Goal: Transaction & Acquisition: Purchase product/service

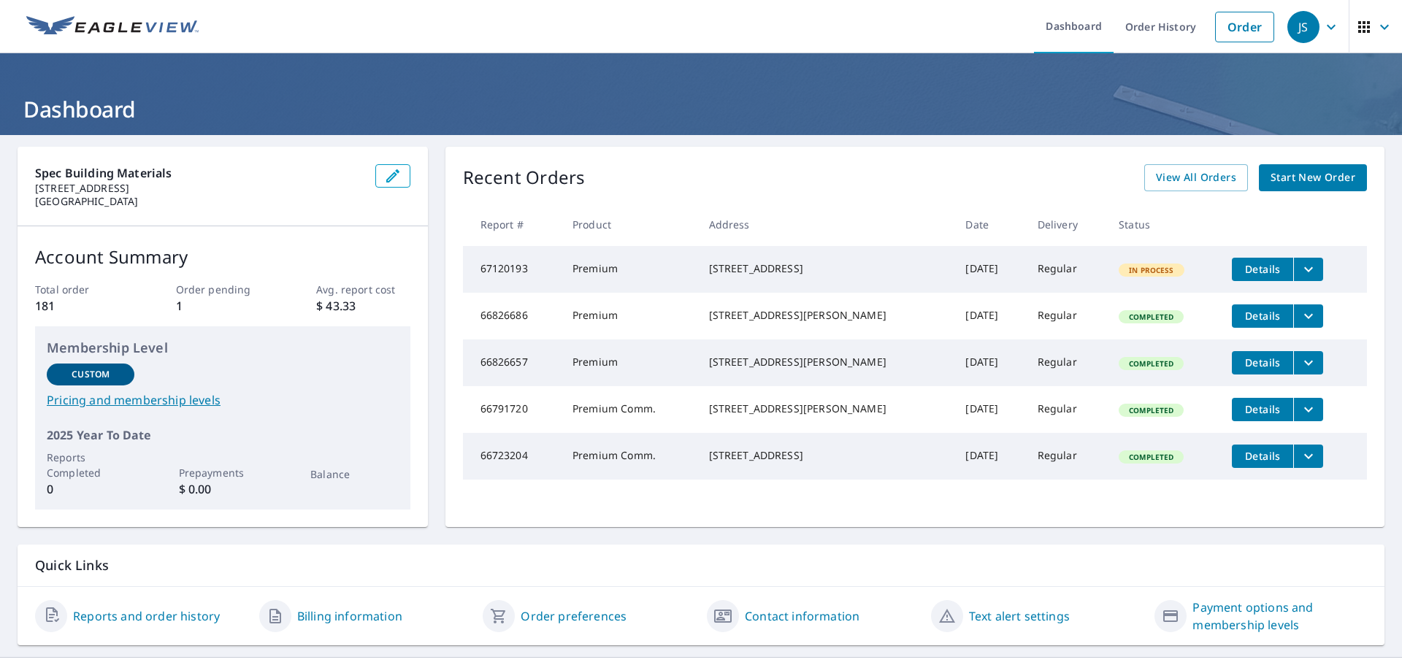
click at [1292, 179] on span "Start New Order" at bounding box center [1312, 178] width 85 height 18
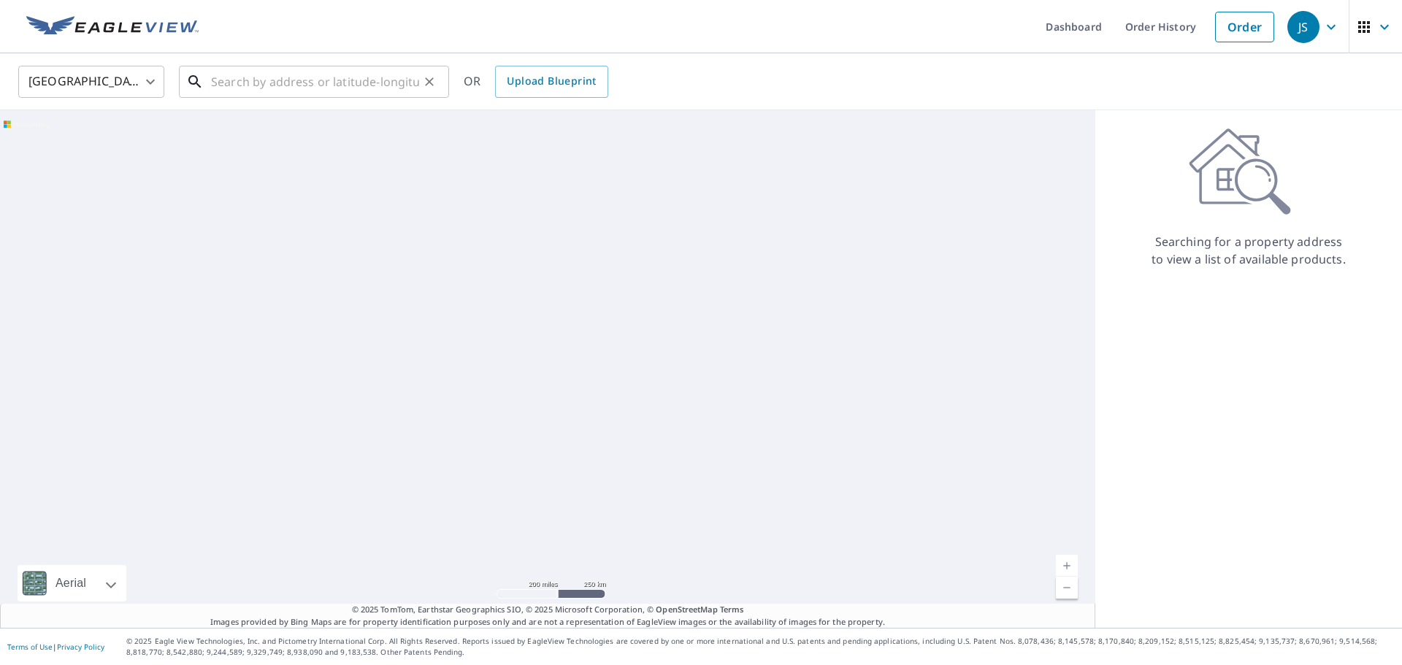
click at [287, 80] on input "text" at bounding box center [315, 81] width 208 height 41
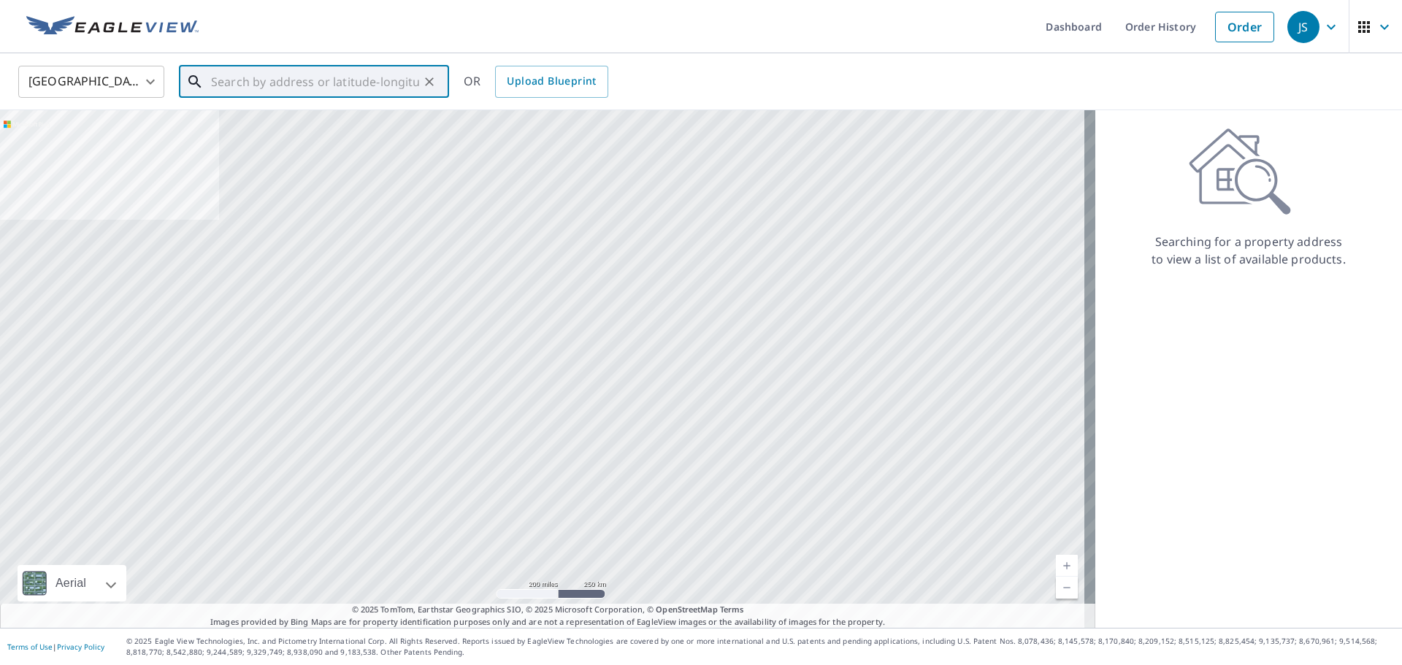
paste input "[STREET_ADDRESS][PERSON_NAME]"
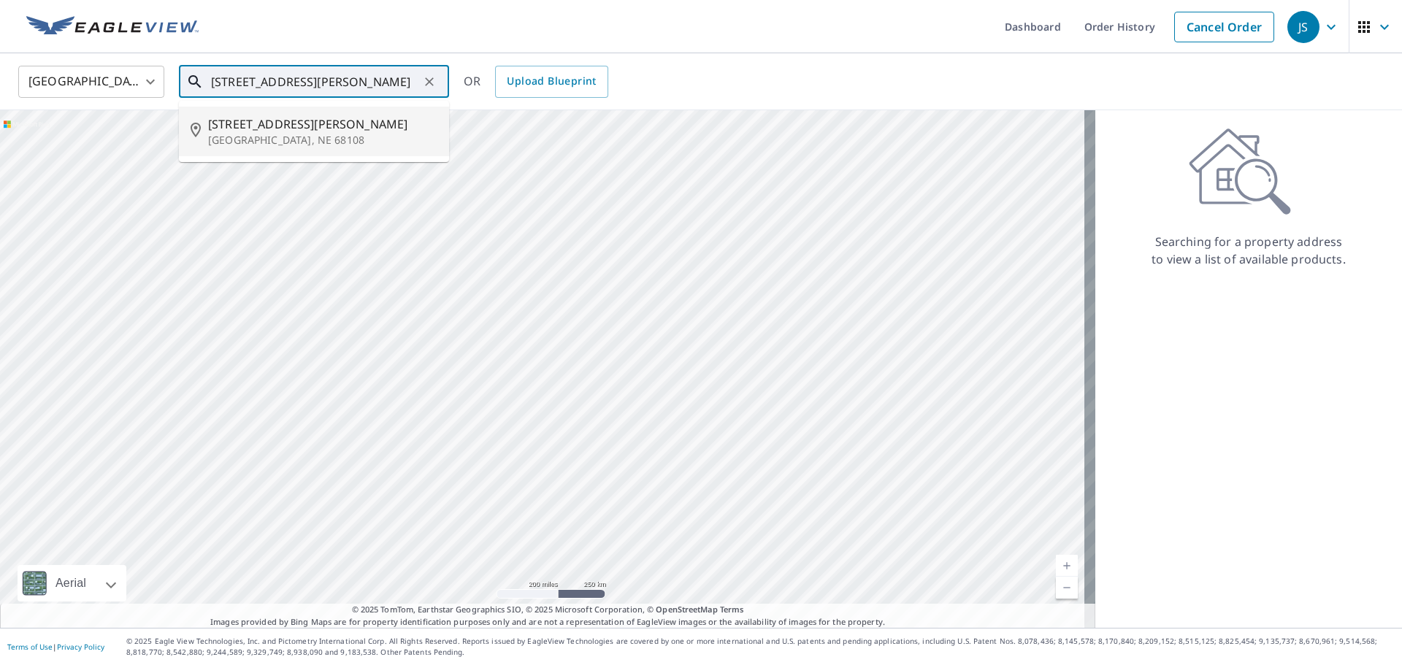
click at [269, 130] on span "[STREET_ADDRESS][PERSON_NAME]" at bounding box center [322, 124] width 229 height 18
type input "[STREET_ADDRESS][PERSON_NAME]"
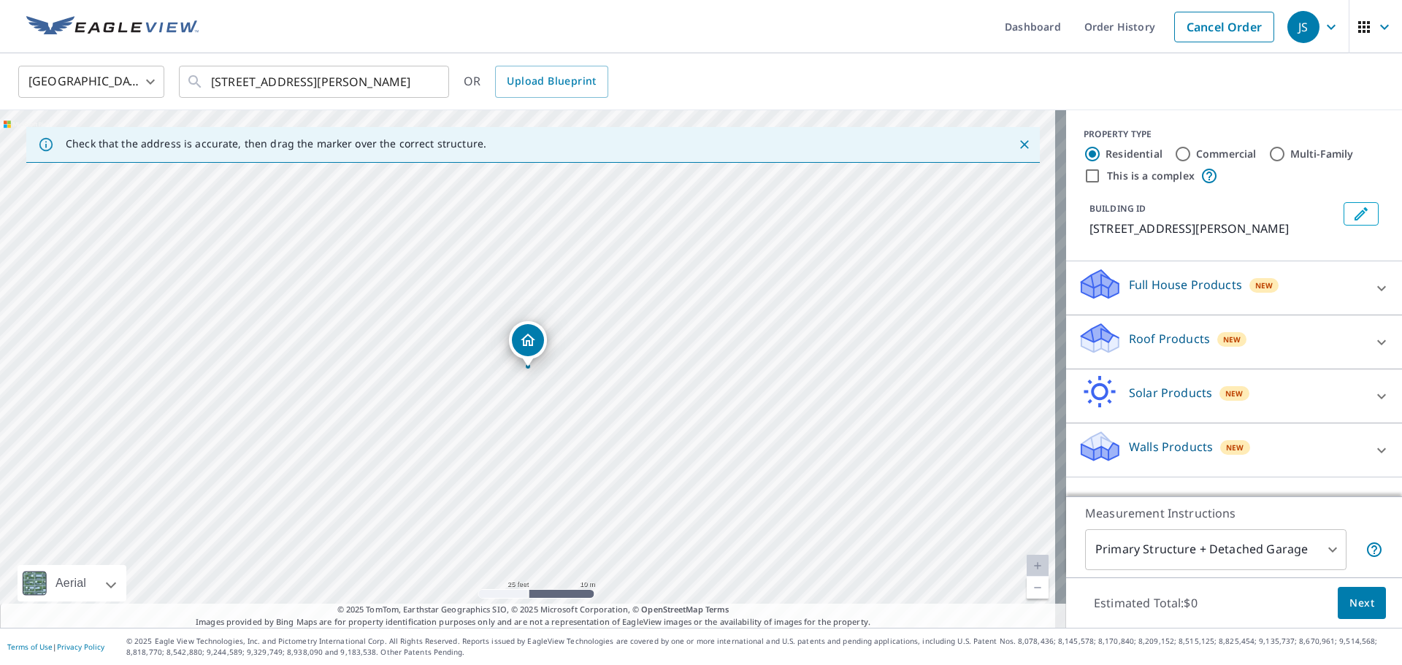
click at [1153, 337] on p "Roof Products" at bounding box center [1169, 339] width 81 height 18
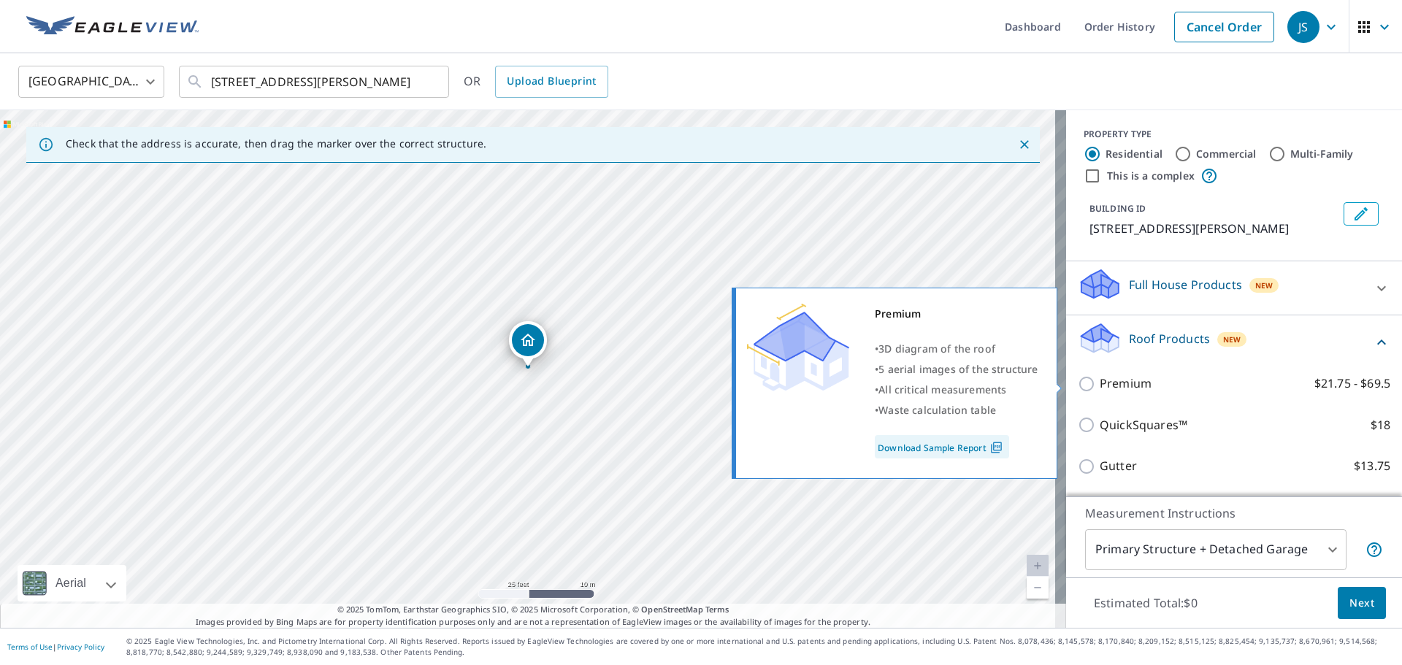
click at [1111, 379] on p "Premium" at bounding box center [1126, 384] width 52 height 18
click at [1100, 379] on input "Premium $21.75 - $69.5" at bounding box center [1089, 384] width 22 height 18
checkbox input "true"
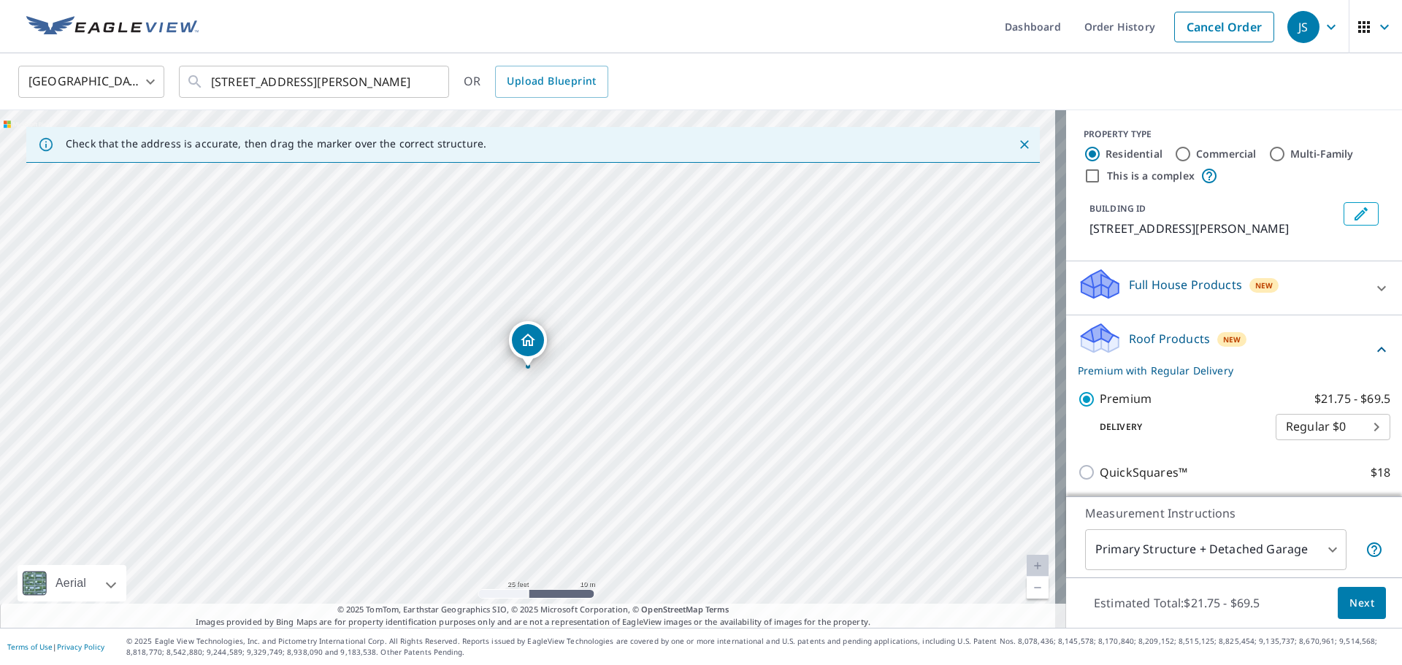
click at [1349, 607] on span "Next" at bounding box center [1361, 603] width 25 height 18
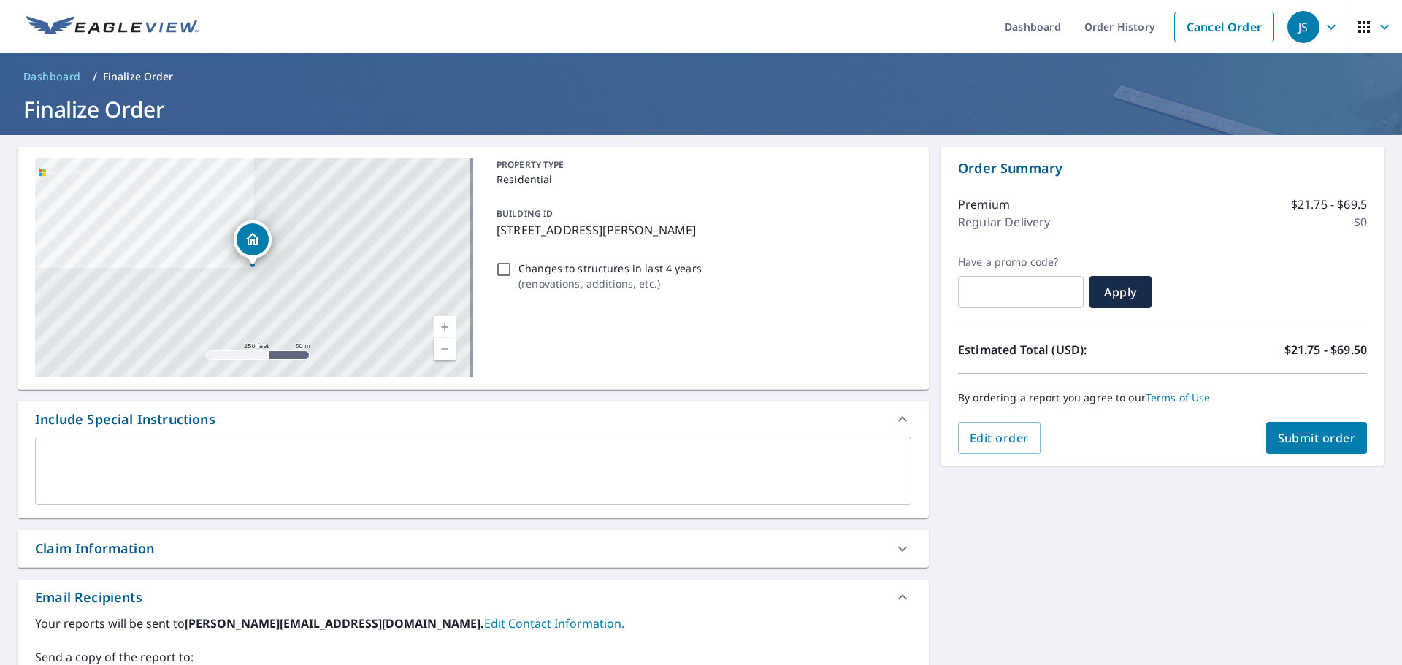
scroll to position [254, 0]
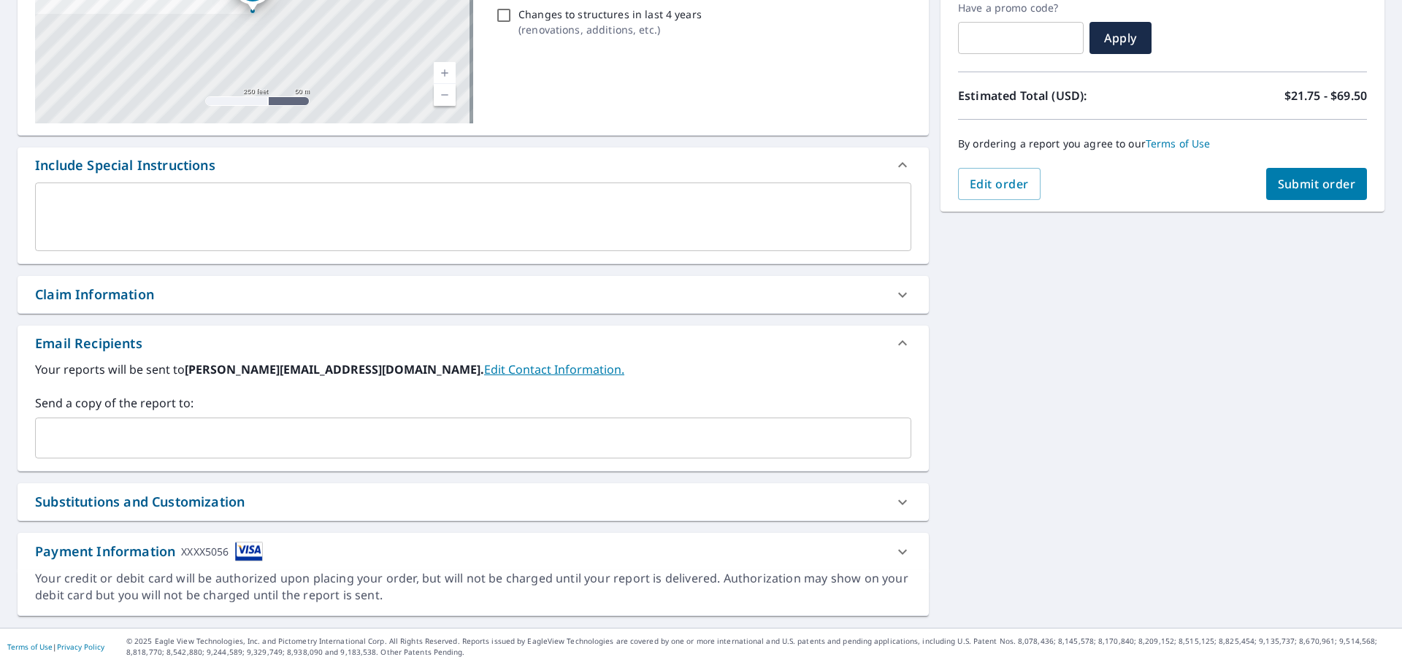
click at [125, 437] on input "text" at bounding box center [462, 438] width 841 height 28
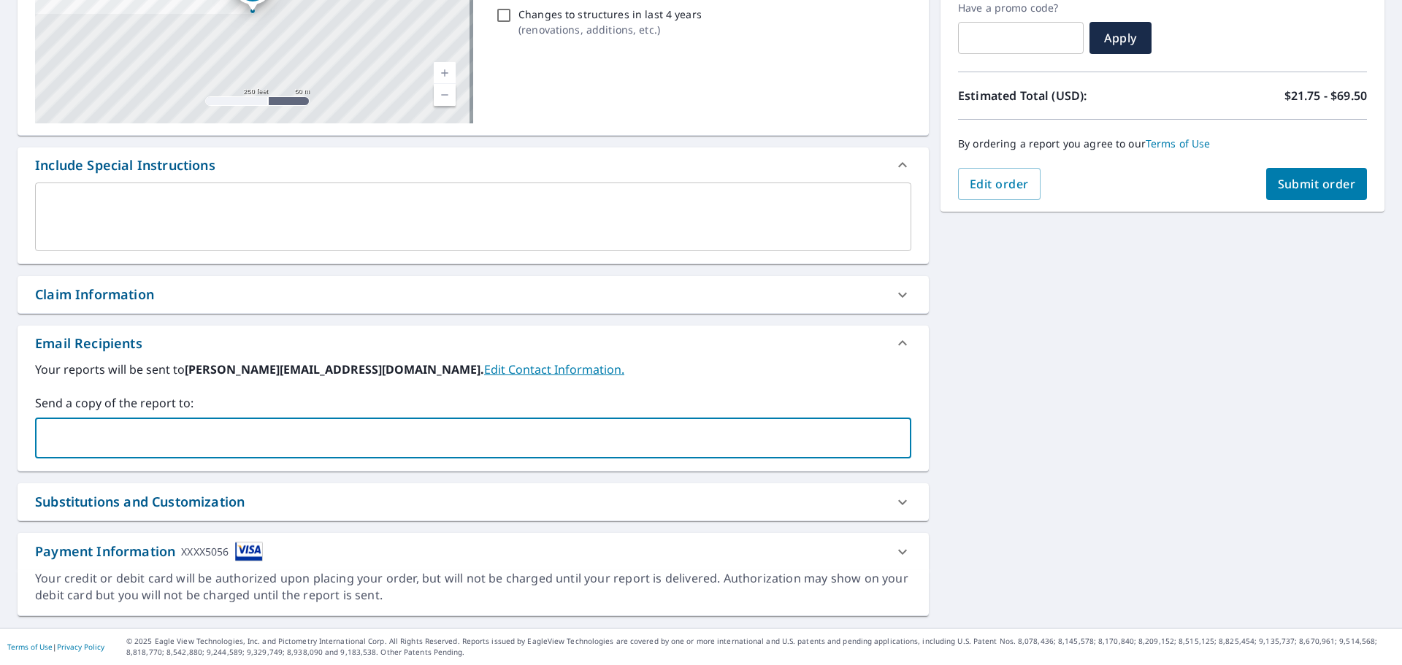
paste input "[EMAIL_ADDRESS][DOMAIN_NAME]"
type input "[EMAIL_ADDRESS][DOMAIN_NAME]"
click at [1283, 181] on span "Submit order" at bounding box center [1317, 184] width 78 height 16
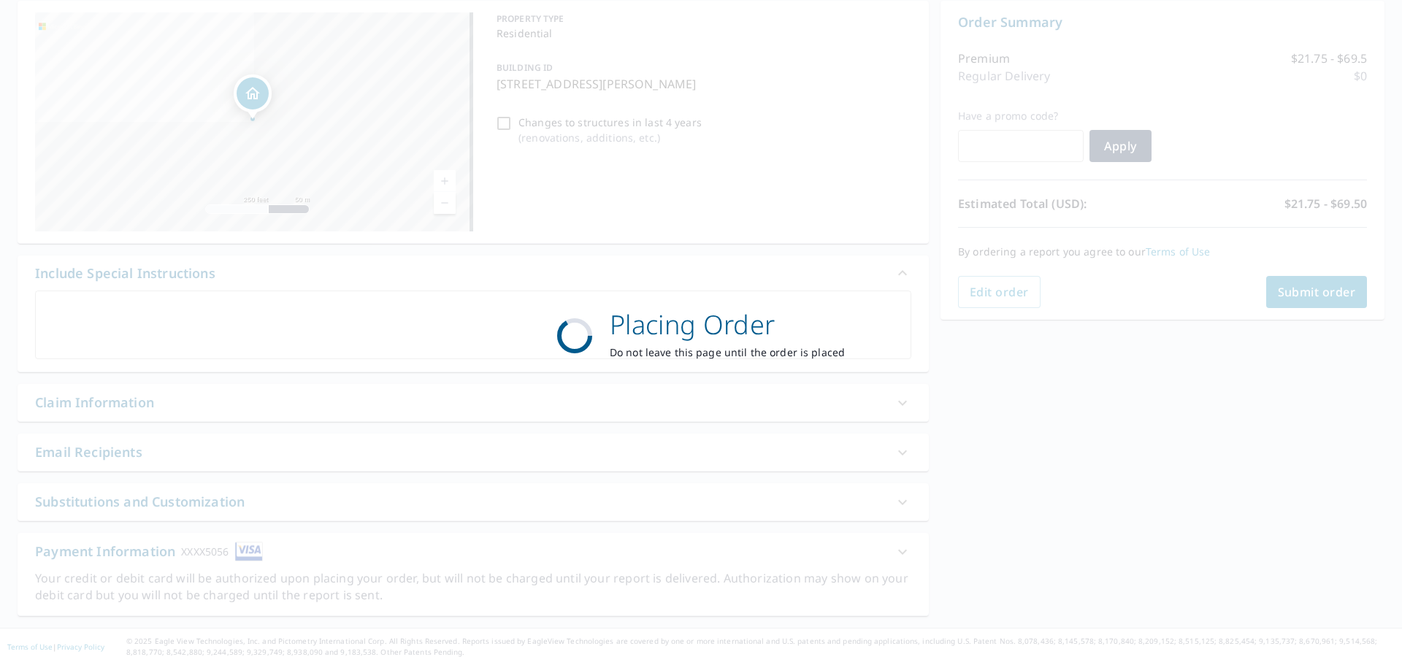
scroll to position [146, 0]
